Goal: Task Accomplishment & Management: Complete application form

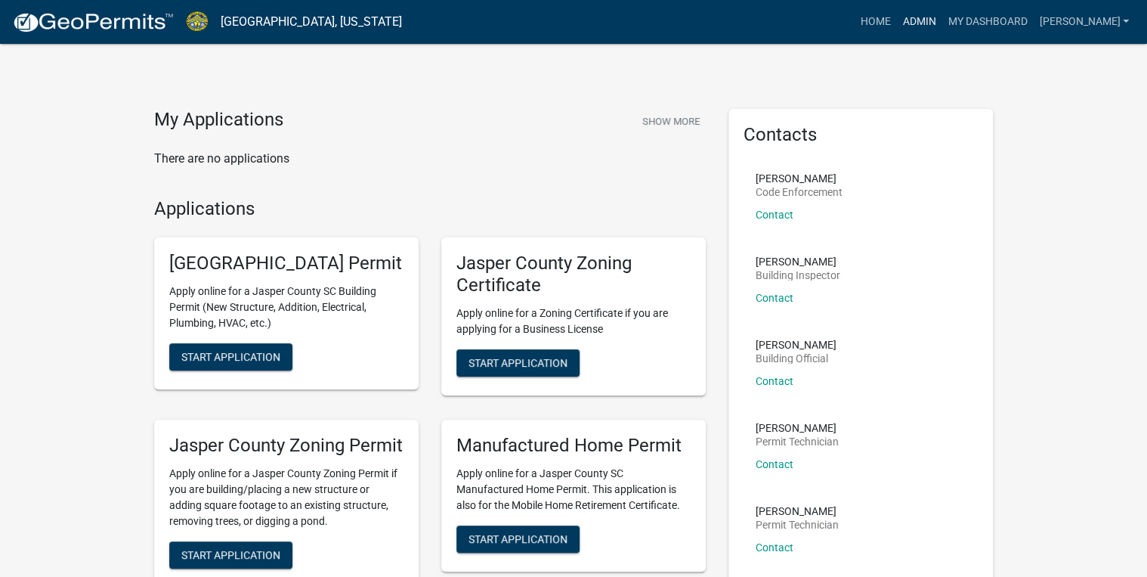
click at [942, 11] on link "Admin" at bounding box center [918, 22] width 45 height 29
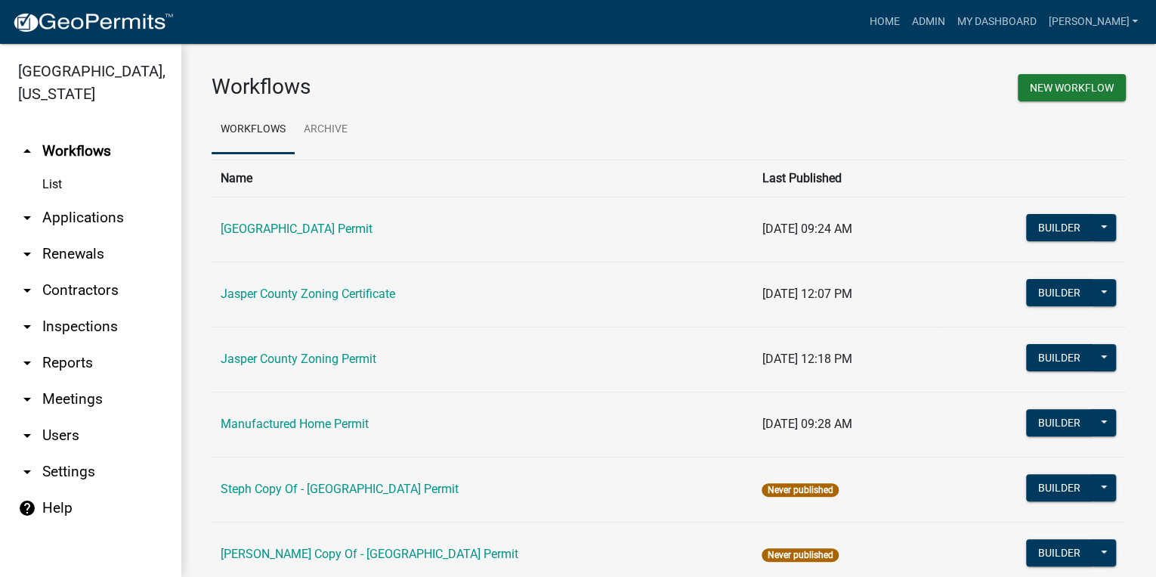
drag, startPoint x: 54, startPoint y: 209, endPoint x: 61, endPoint y: 234, distance: 25.8
click at [54, 209] on link "arrow_drop_down Applications" at bounding box center [90, 218] width 181 height 36
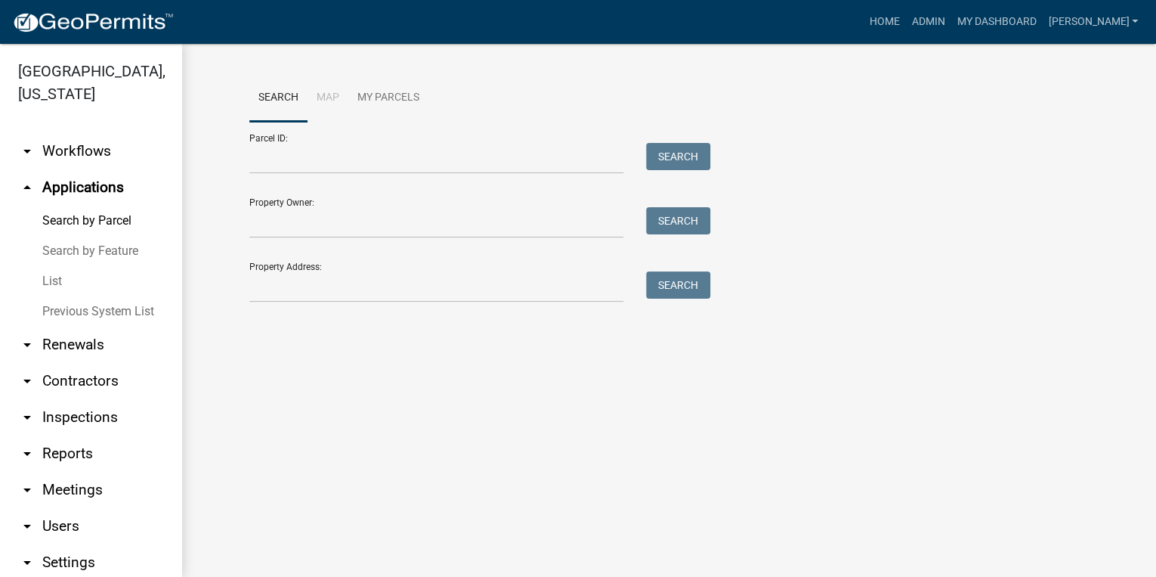
click at [69, 286] on link "List" at bounding box center [90, 281] width 181 height 30
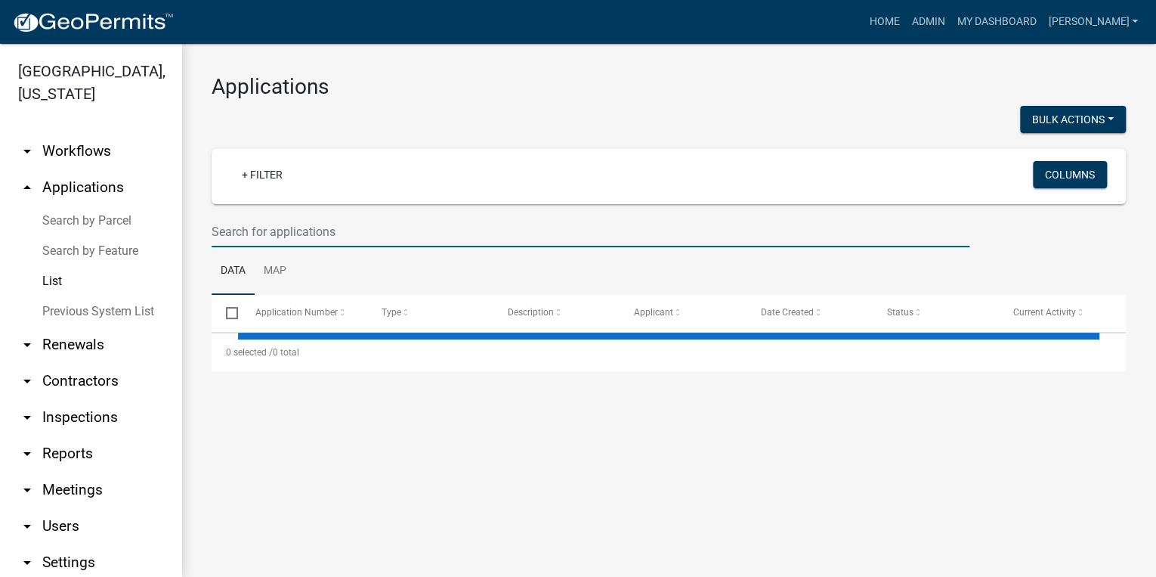
click at [250, 237] on input "text" at bounding box center [591, 231] width 758 height 31
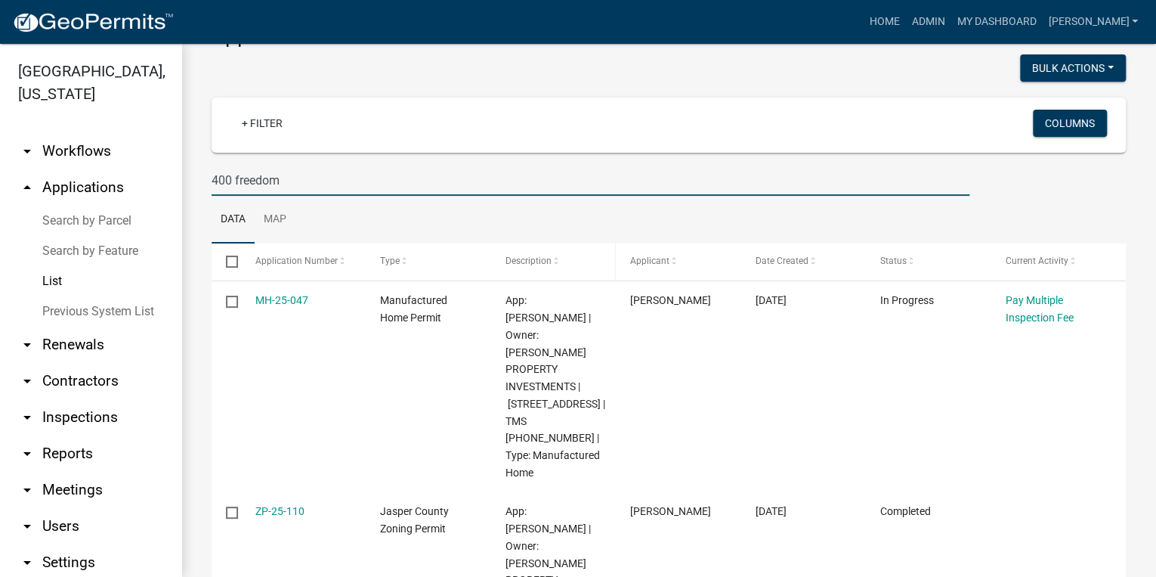
scroll to position [121, 0]
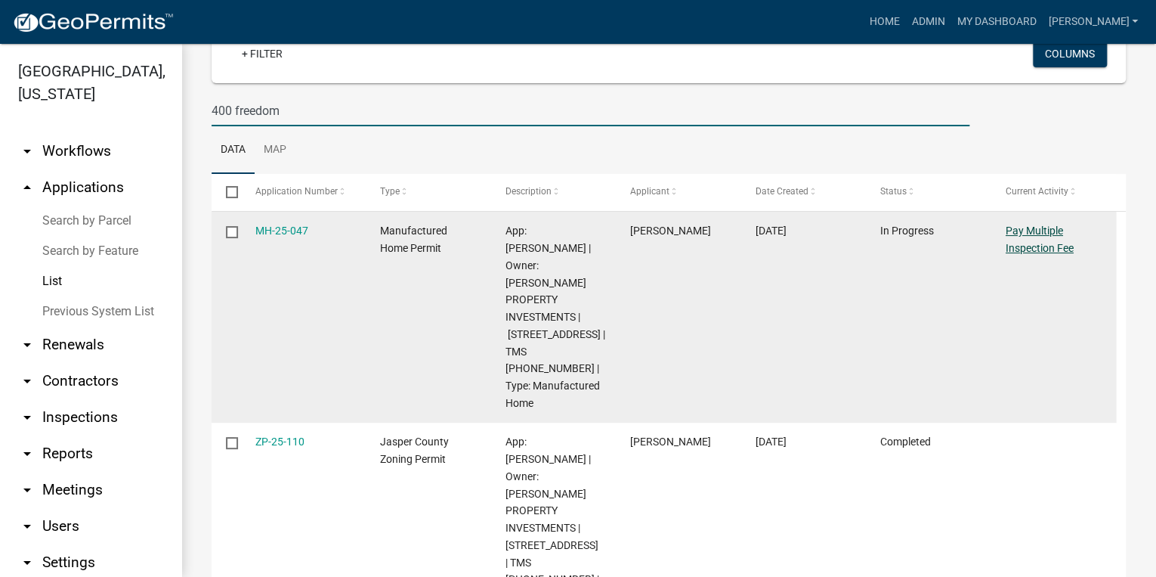
type input "400 freedom"
click at [1025, 234] on link "Pay Multiple Inspection Fee" at bounding box center [1040, 238] width 68 height 29
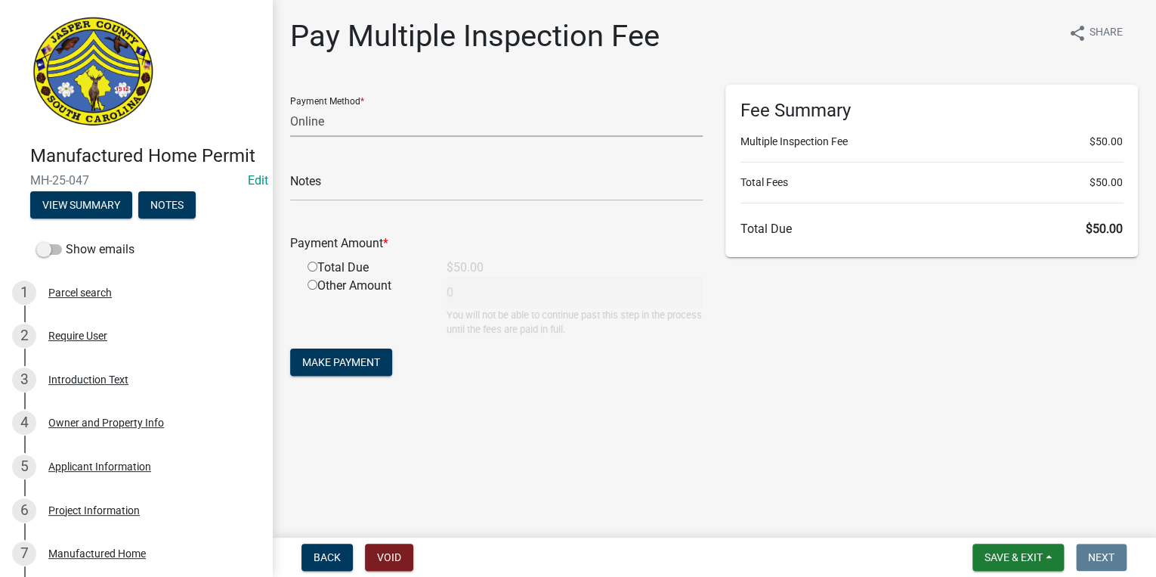
click at [421, 124] on select "Credit Card POS Check Cash Online" at bounding box center [496, 121] width 413 height 31
select select "1: 0"
click at [290, 106] on select "Credit Card POS Check Cash Online" at bounding box center [496, 121] width 413 height 31
click at [381, 178] on input "text" at bounding box center [496, 185] width 413 height 31
type input "3726"
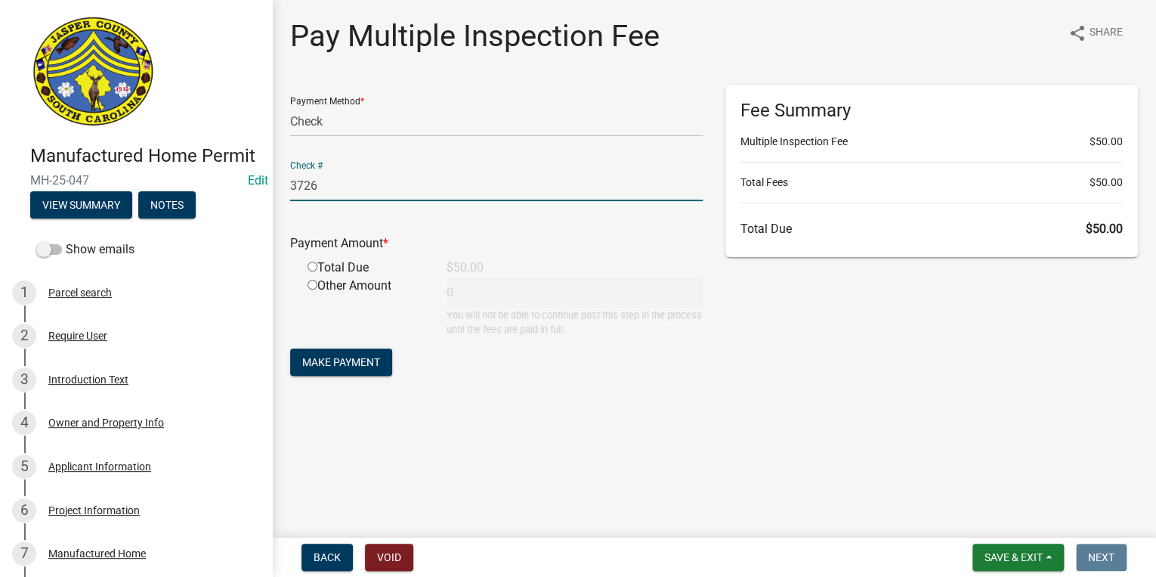
click at [314, 270] on input "radio" at bounding box center [313, 266] width 10 height 10
radio input "true"
type input "50"
click at [360, 357] on span "Make Payment" at bounding box center [341, 362] width 78 height 12
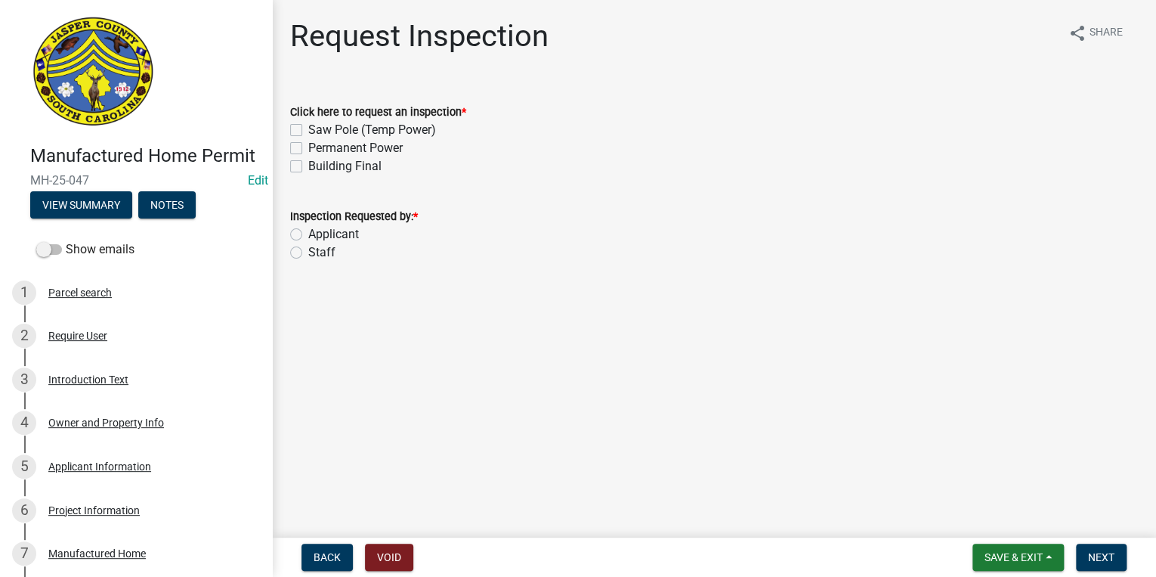
click at [308, 146] on label "Permanent Power" at bounding box center [355, 148] width 94 height 18
click at [308, 146] on input "Permanent Power" at bounding box center [313, 144] width 10 height 10
checkbox input "true"
checkbox input "false"
checkbox input "true"
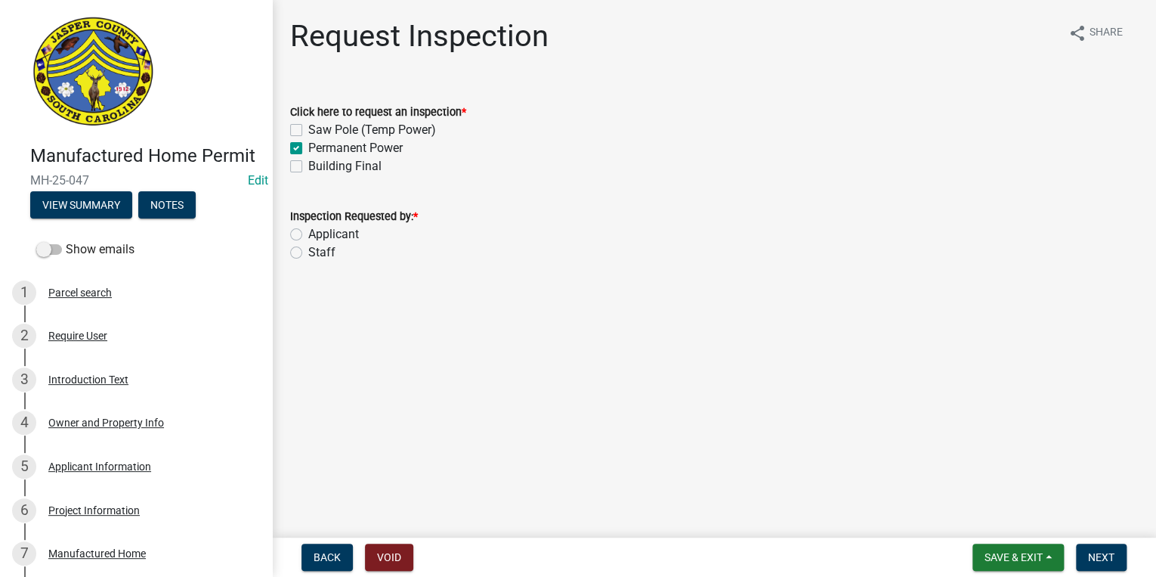
click at [308, 163] on label "Building Final" at bounding box center [344, 166] width 73 height 18
click at [308, 163] on input "Building Final" at bounding box center [313, 162] width 10 height 10
checkbox input "true"
checkbox input "false"
checkbox input "true"
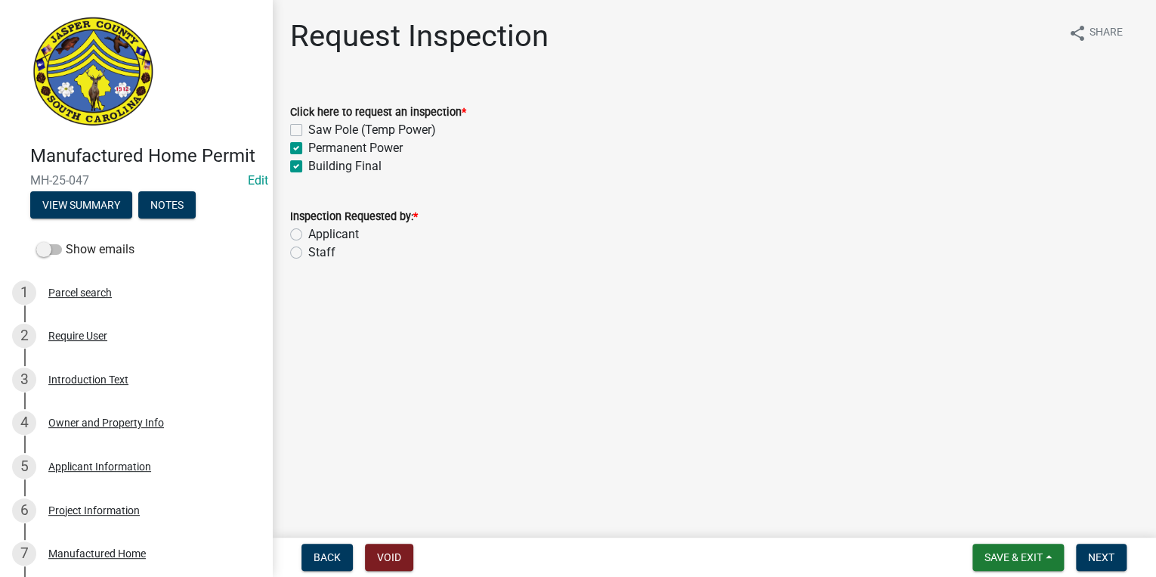
checkbox input "true"
click at [308, 252] on label "Staff" at bounding box center [321, 252] width 27 height 18
click at [308, 252] on input "Staff" at bounding box center [313, 248] width 10 height 10
radio input "true"
click at [1103, 552] on span "Next" at bounding box center [1101, 557] width 26 height 12
